Goal: Task Accomplishment & Management: Use online tool/utility

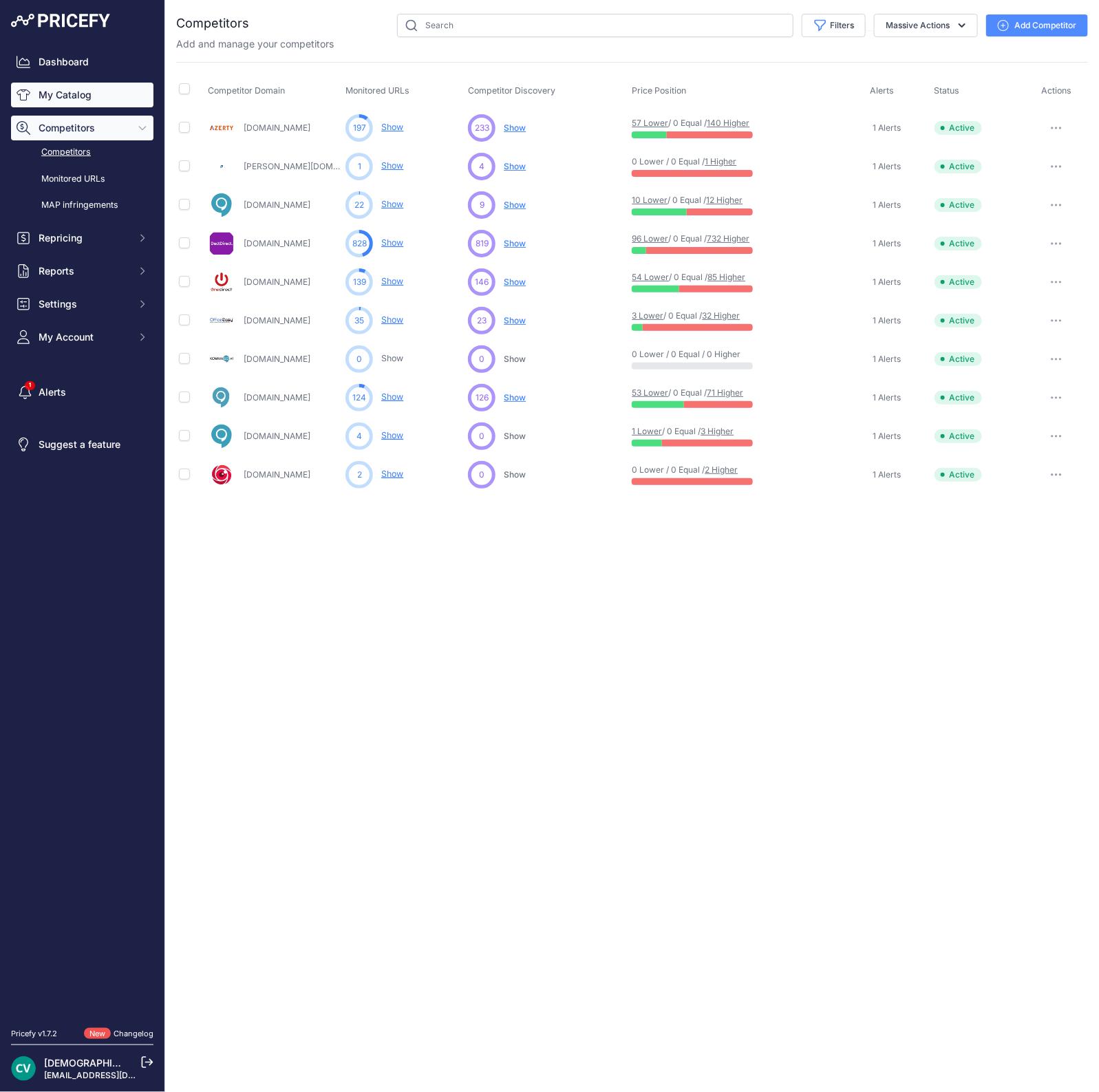
click at [66, 101] on link "My Catalog" at bounding box center [82, 94] width 142 height 25
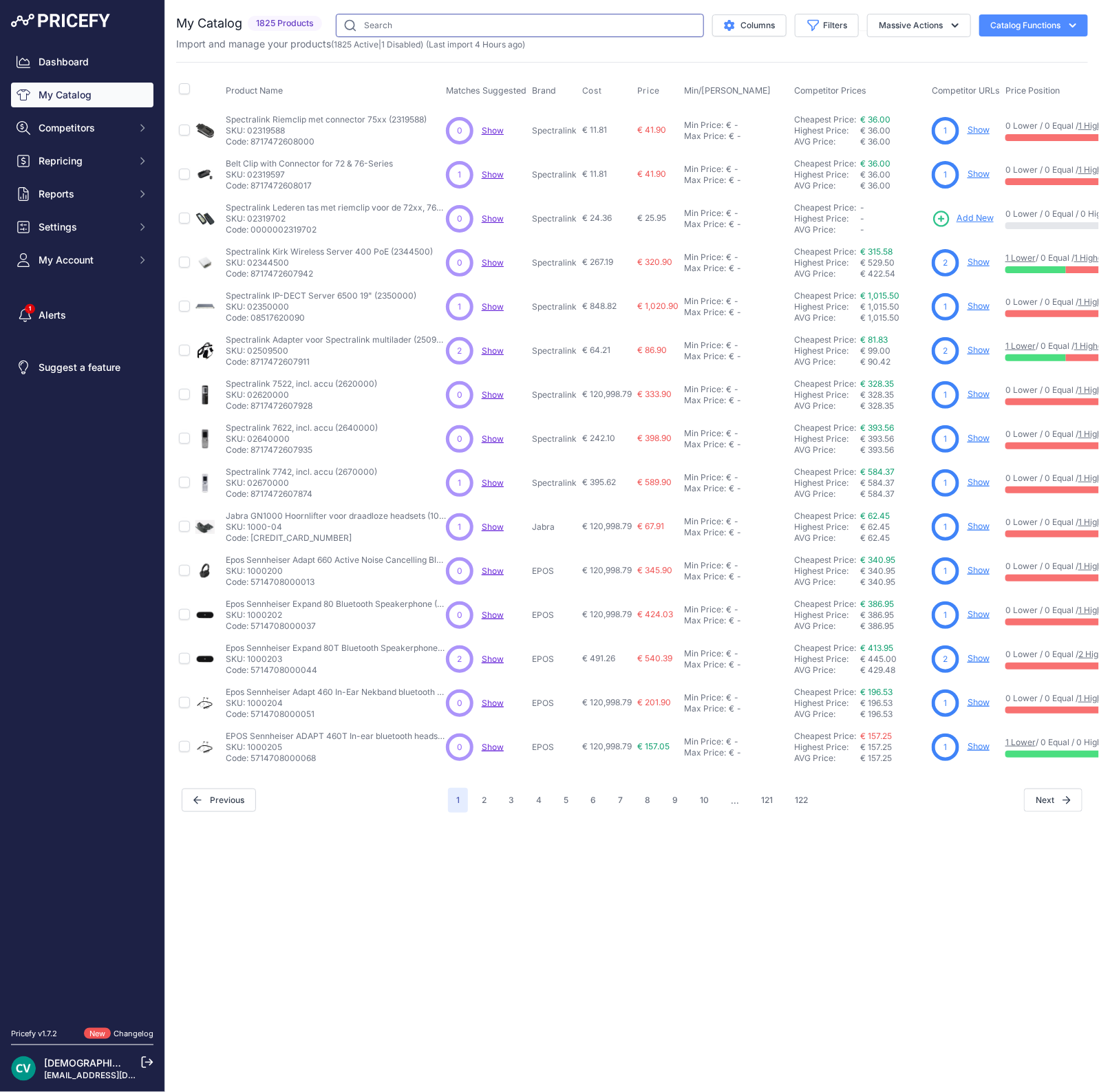
click at [423, 29] on input "text" at bounding box center [520, 25] width 369 height 23
type input "algo 8180"
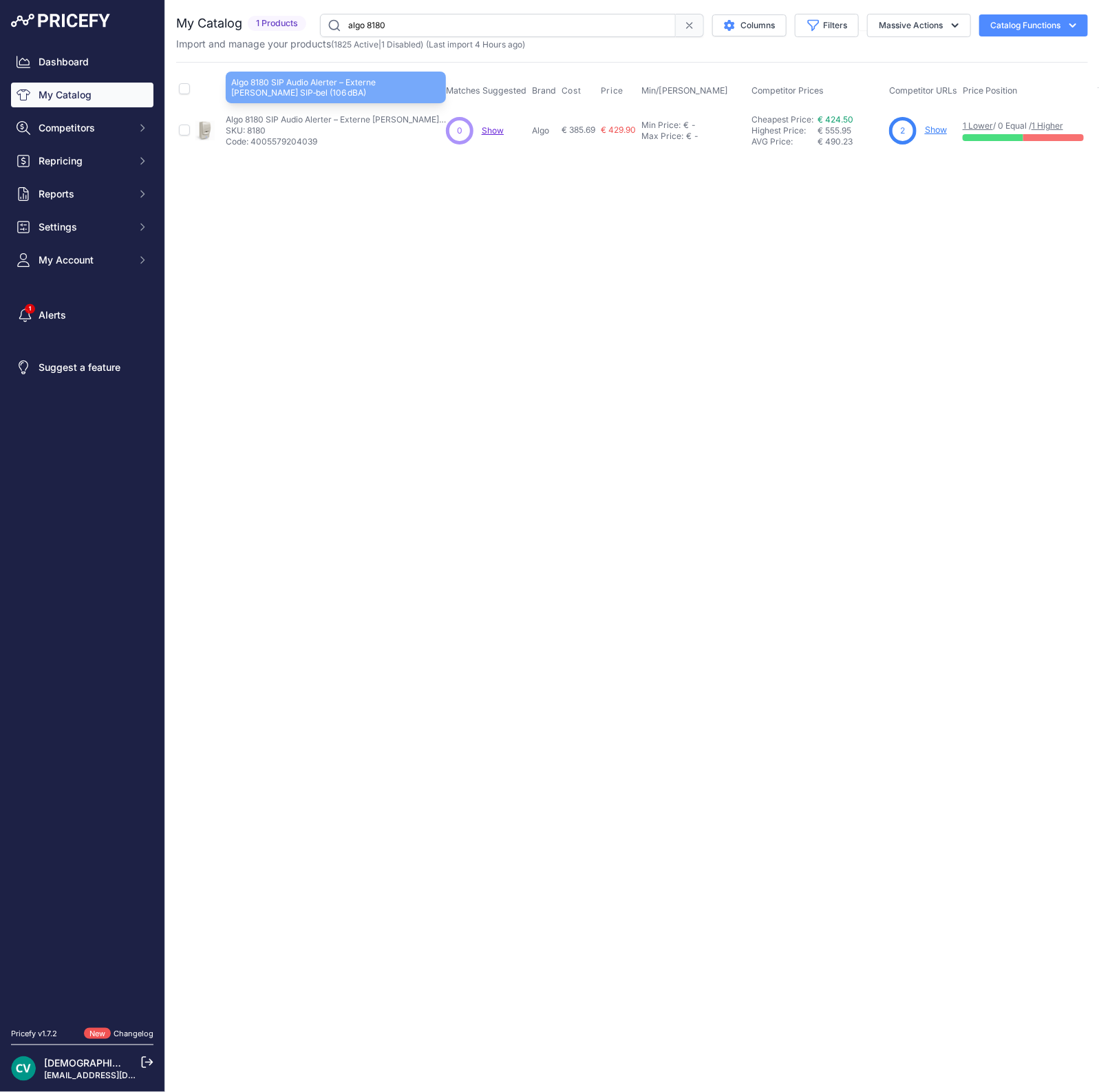
click at [309, 123] on p "Algo 8180 SIP Audio Alerter – Externe PoE SIP‑bel (106 dBA)" at bounding box center [335, 119] width 220 height 11
click at [255, 120] on p "Algo 8180 SIP Audio Alerter – Externe PoE SIP‑bel (106 dBA)" at bounding box center [335, 119] width 220 height 11
click at [840, 115] on link "€ 424.50" at bounding box center [836, 119] width 36 height 10
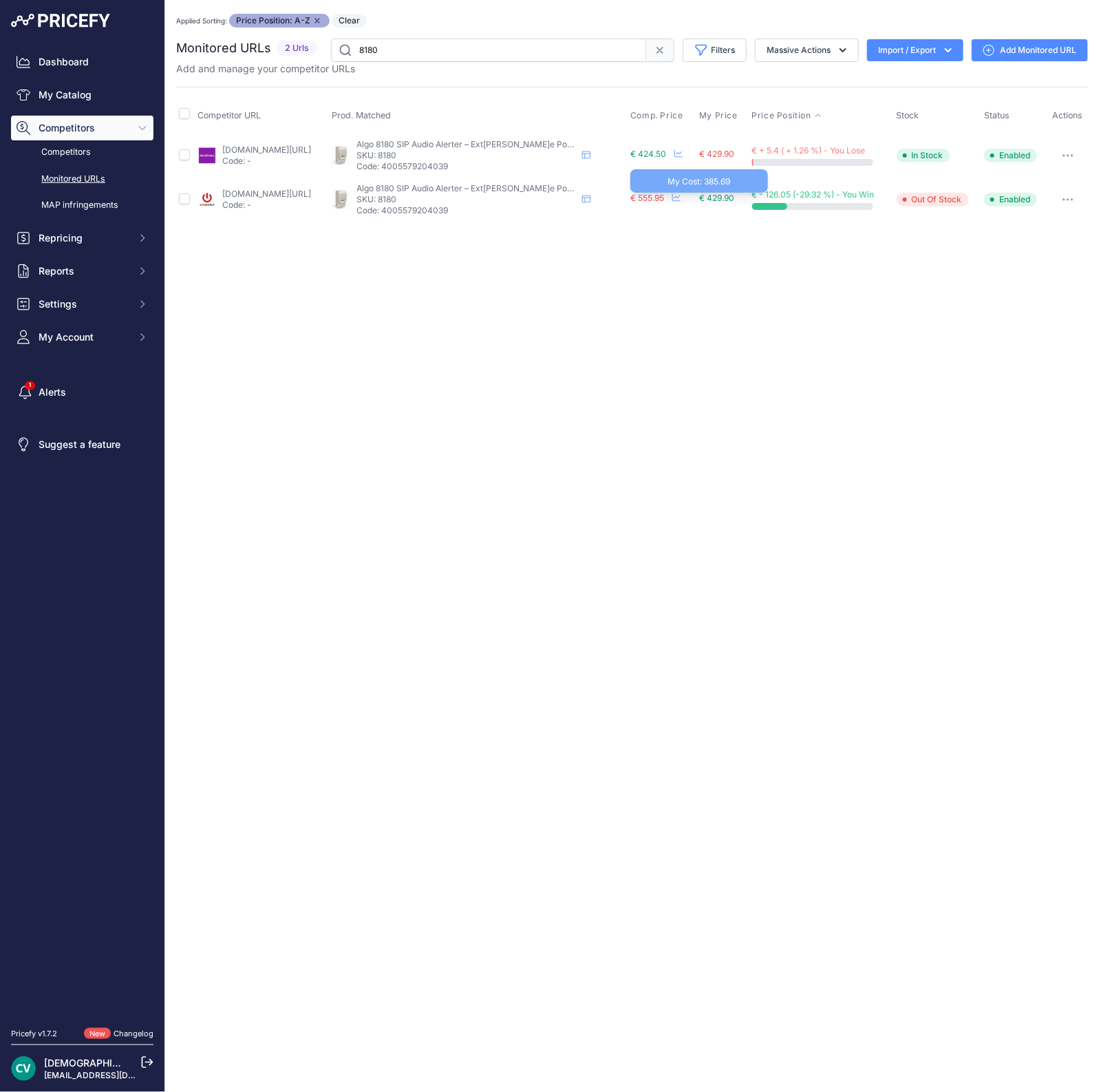
click at [735, 200] on span "€ 429.90" at bounding box center [717, 197] width 35 height 10
click at [735, 198] on span "€ 429.90" at bounding box center [717, 197] width 35 height 10
click at [70, 232] on span "Repricing" at bounding box center [83, 238] width 90 height 14
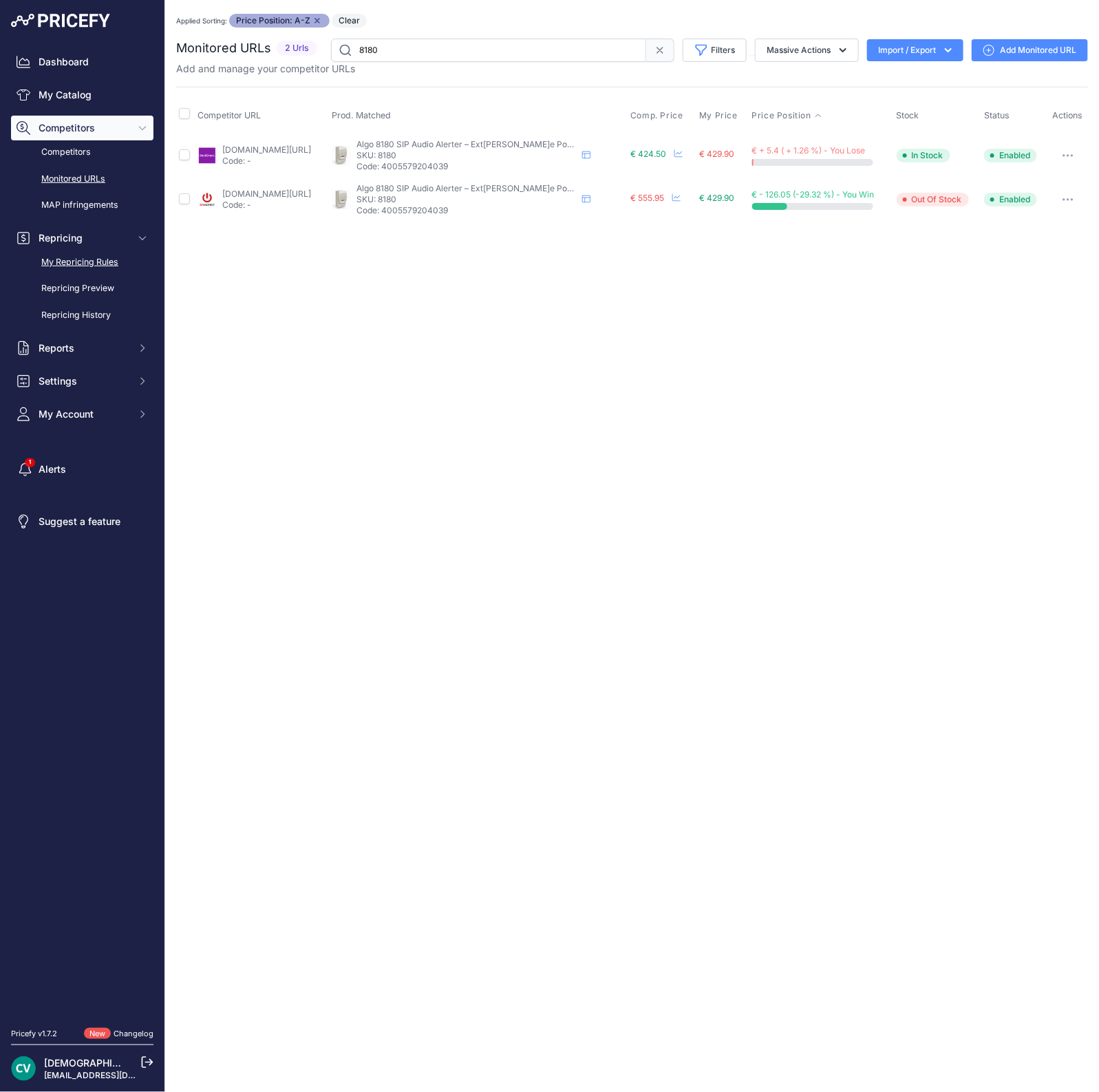
click at [90, 256] on link "My Repricing Rules" at bounding box center [82, 262] width 142 height 24
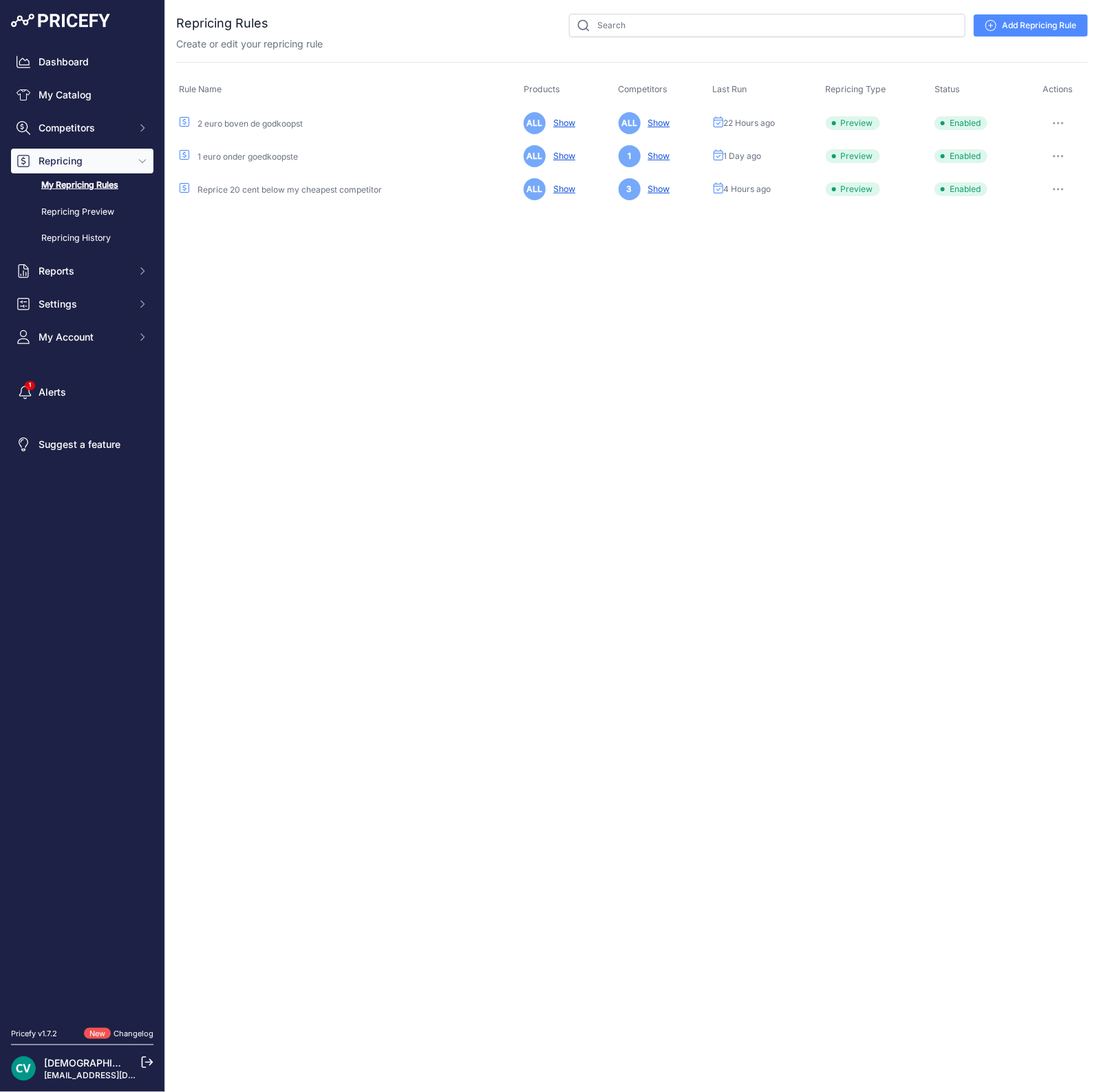
click at [1068, 185] on button "button" at bounding box center [1059, 189] width 27 height 20
click at [0, 0] on button "Run Preview" at bounding box center [0, 0] width 0 height 0
click at [106, 214] on link "Repricing Preview" at bounding box center [82, 212] width 142 height 24
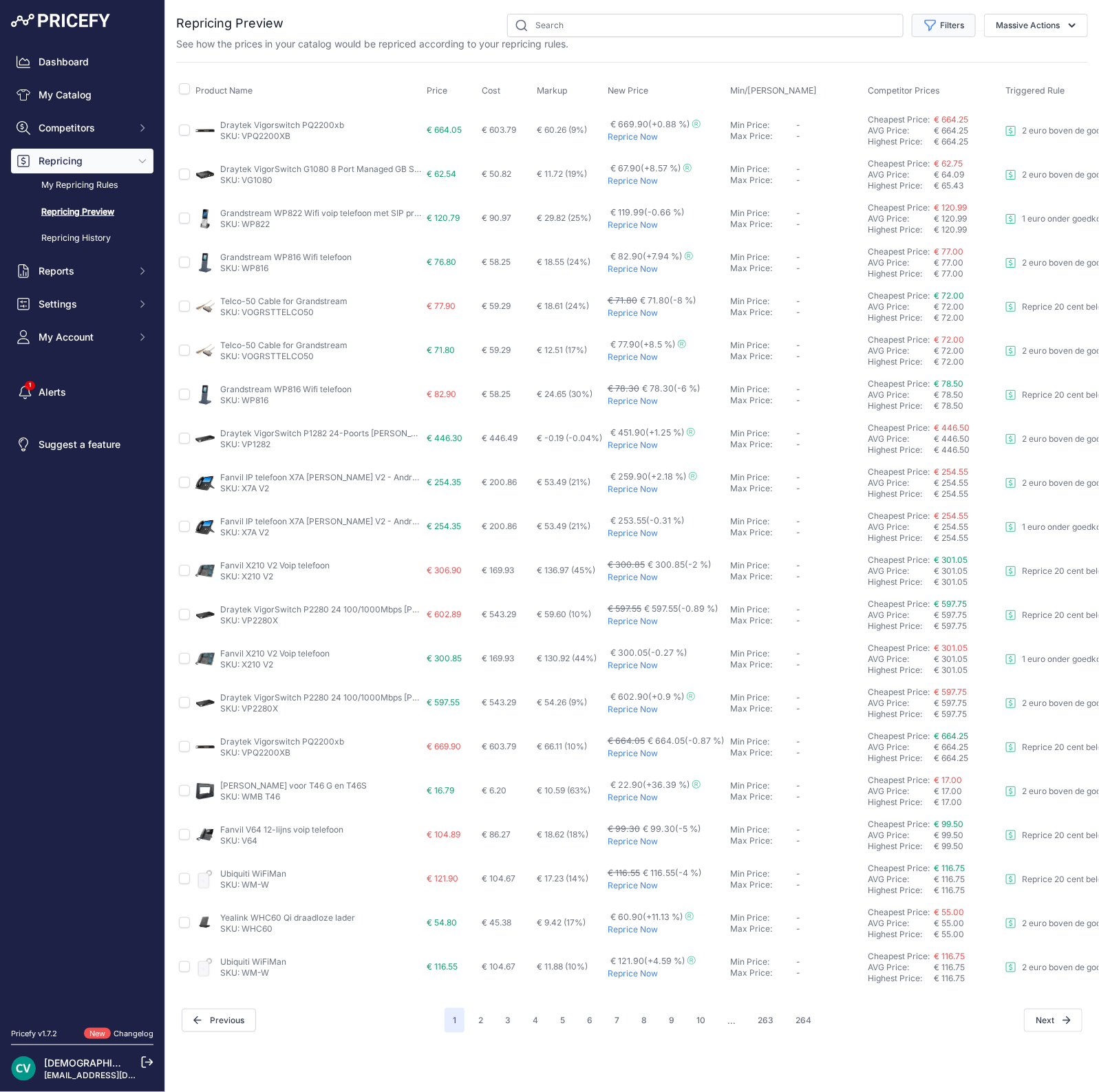
click at [946, 32] on button "Filters" at bounding box center [943, 25] width 64 height 23
click at [894, 188] on select "Select an option I am higher Same price I am lower" at bounding box center [899, 192] width 132 height 23
click at [890, 139] on select "Select an option Skipped Repriced Suggested In Error" at bounding box center [899, 135] width 132 height 23
click at [885, 140] on select "Select an option Skipped Repriced Suggested In Error" at bounding box center [899, 135] width 132 height 23
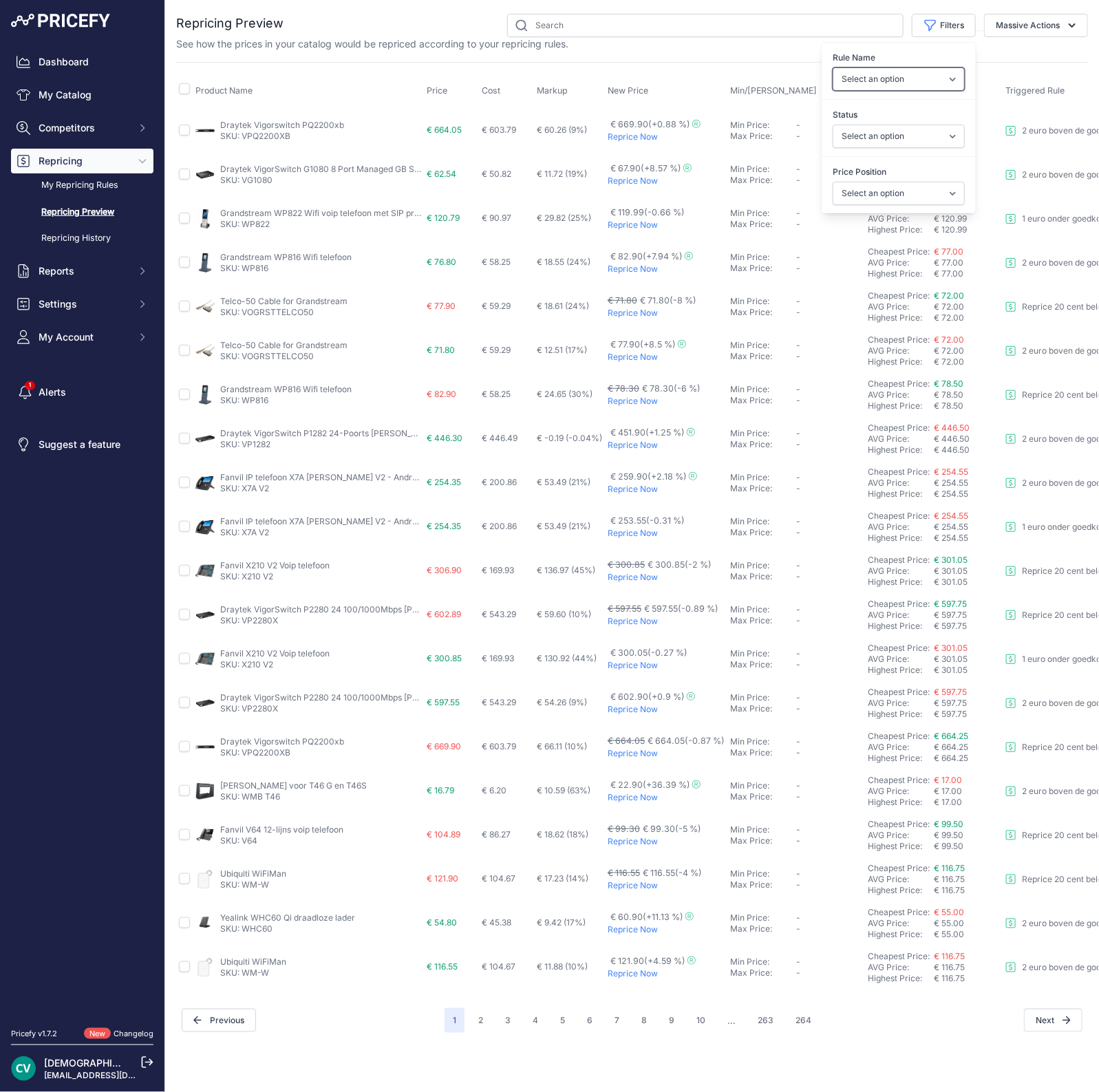
click at [924, 76] on select "Select an option Reprice 20 cent below my cheapest competitor 1 euro onder goed…" at bounding box center [899, 78] width 132 height 23
select select "9017"
click at [833, 67] on select "Select an option Reprice 20 cent below my cheapest competitor 1 euro onder goed…" at bounding box center [899, 78] width 132 height 23
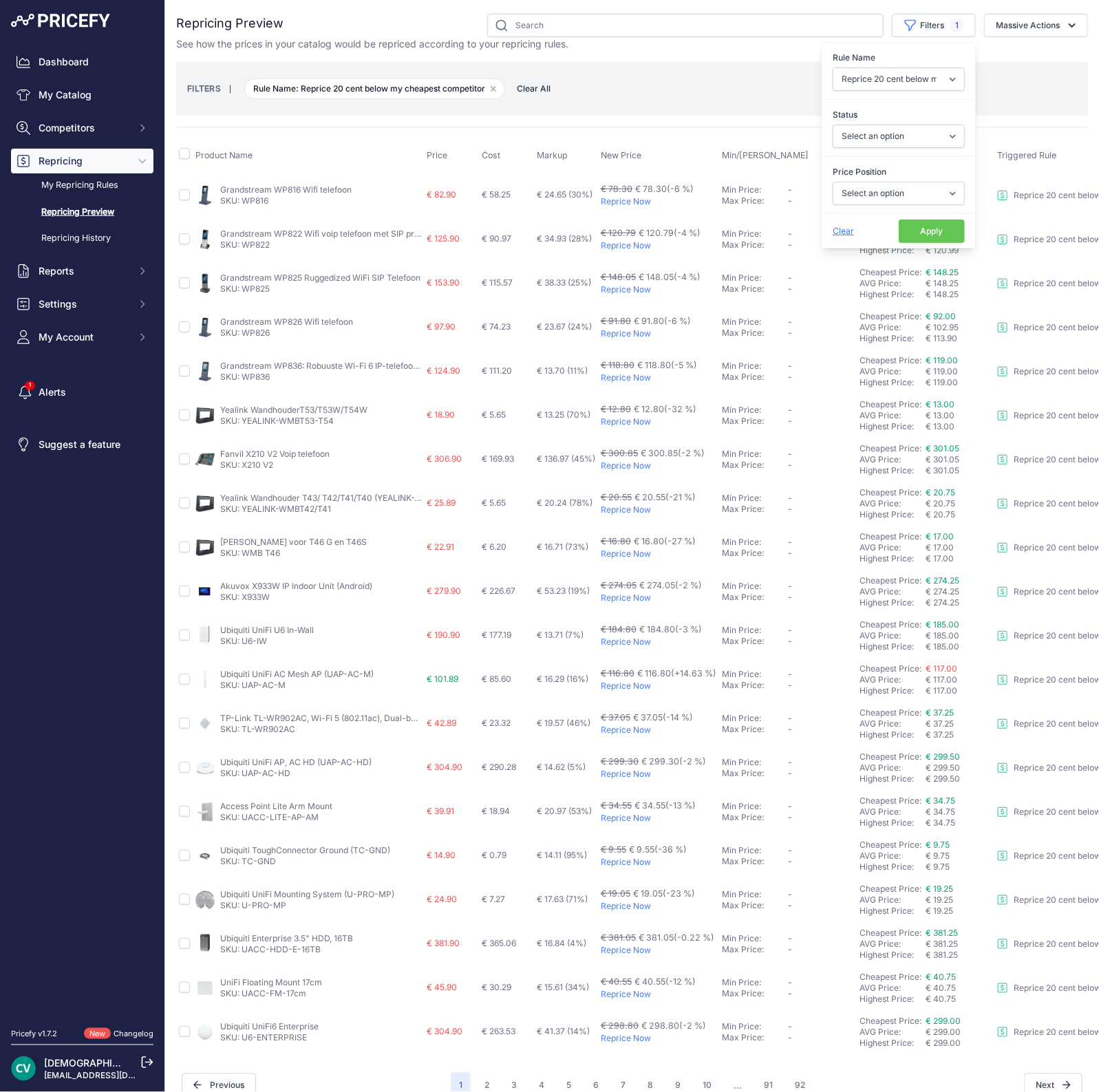
click at [911, 220] on button "Apply" at bounding box center [932, 231] width 66 height 23
click at [711, 26] on input "text" at bounding box center [686, 25] width 397 height 23
type input "8180"
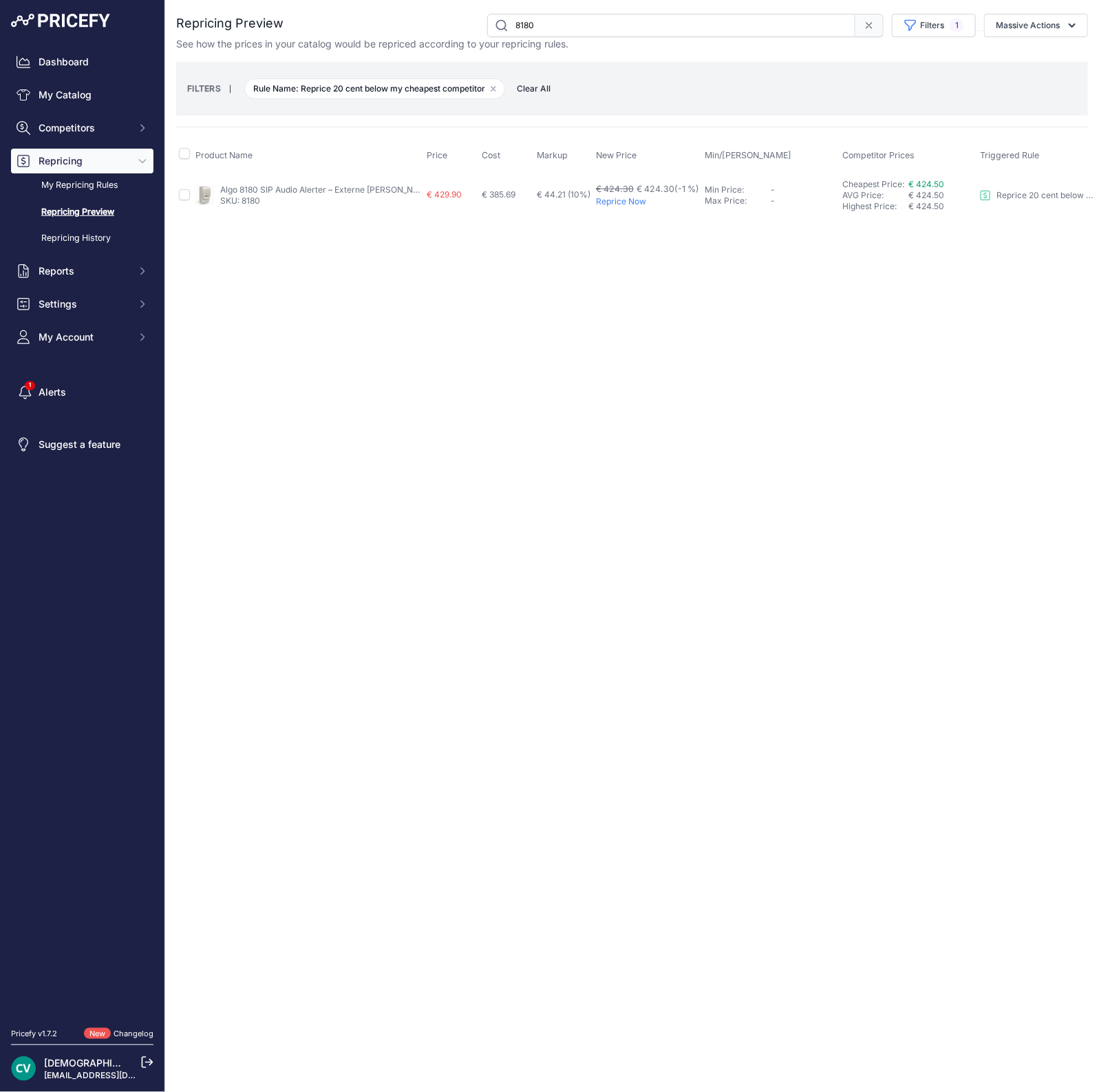
click at [238, 186] on link "Algo 8180 SIP Audio Alerter – Externe PoE SIP‑bel (106 dBA)" at bounding box center [361, 190] width 282 height 10
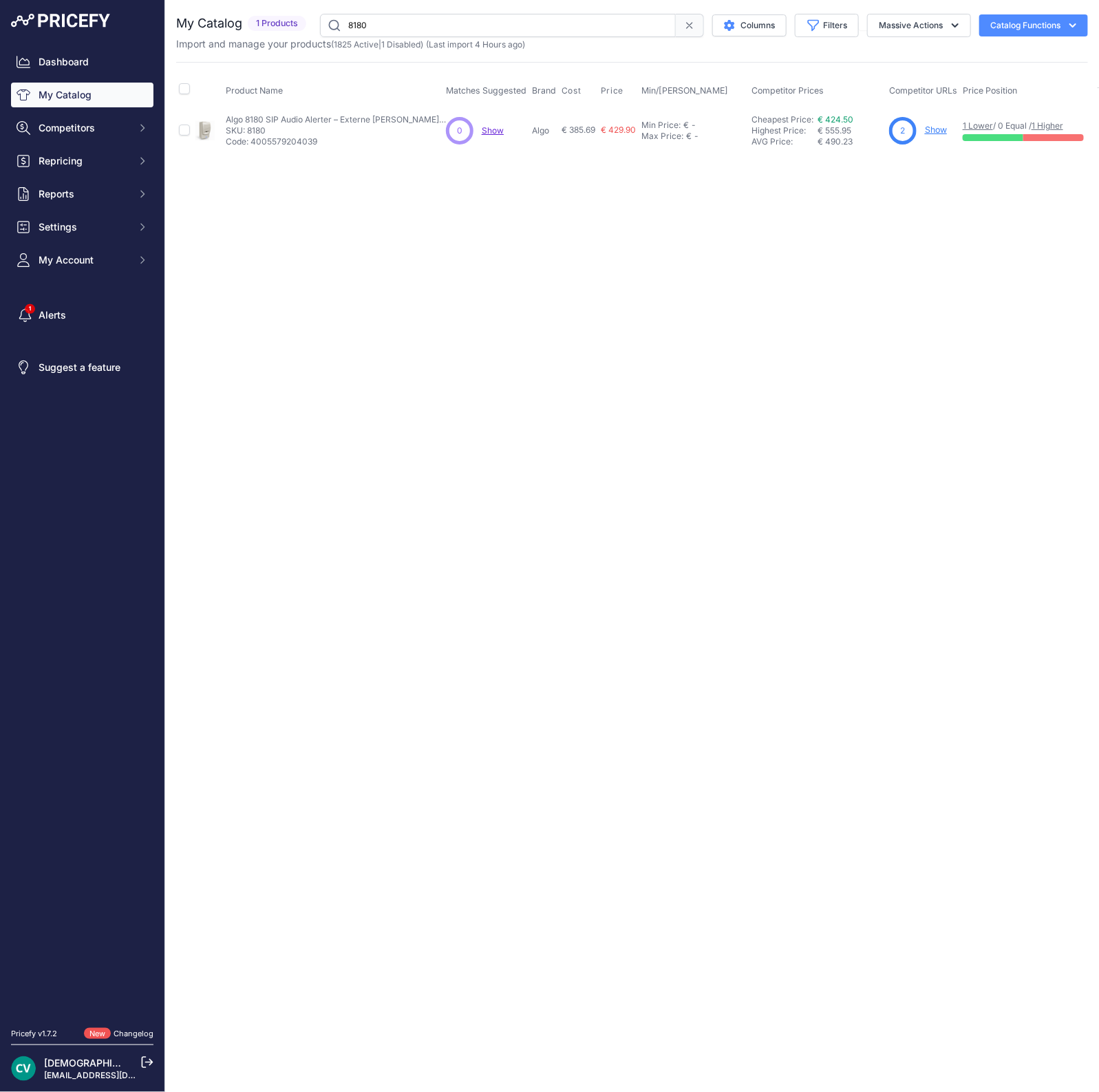
click at [491, 128] on span "Show" at bounding box center [493, 130] width 22 height 10
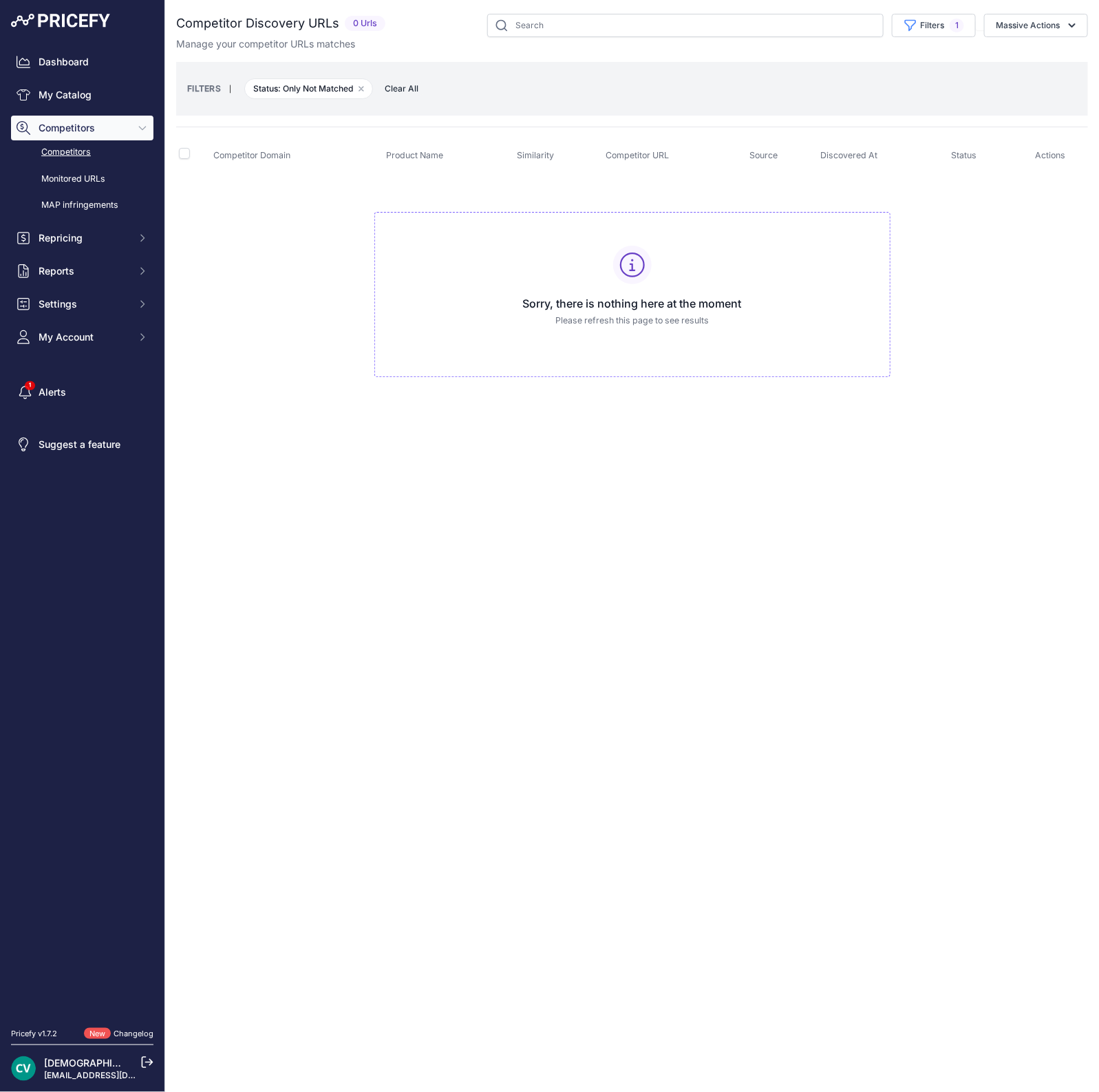
click at [88, 146] on link "Competitors" at bounding box center [82, 152] width 142 height 24
click at [73, 150] on link "Competitors" at bounding box center [82, 152] width 142 height 24
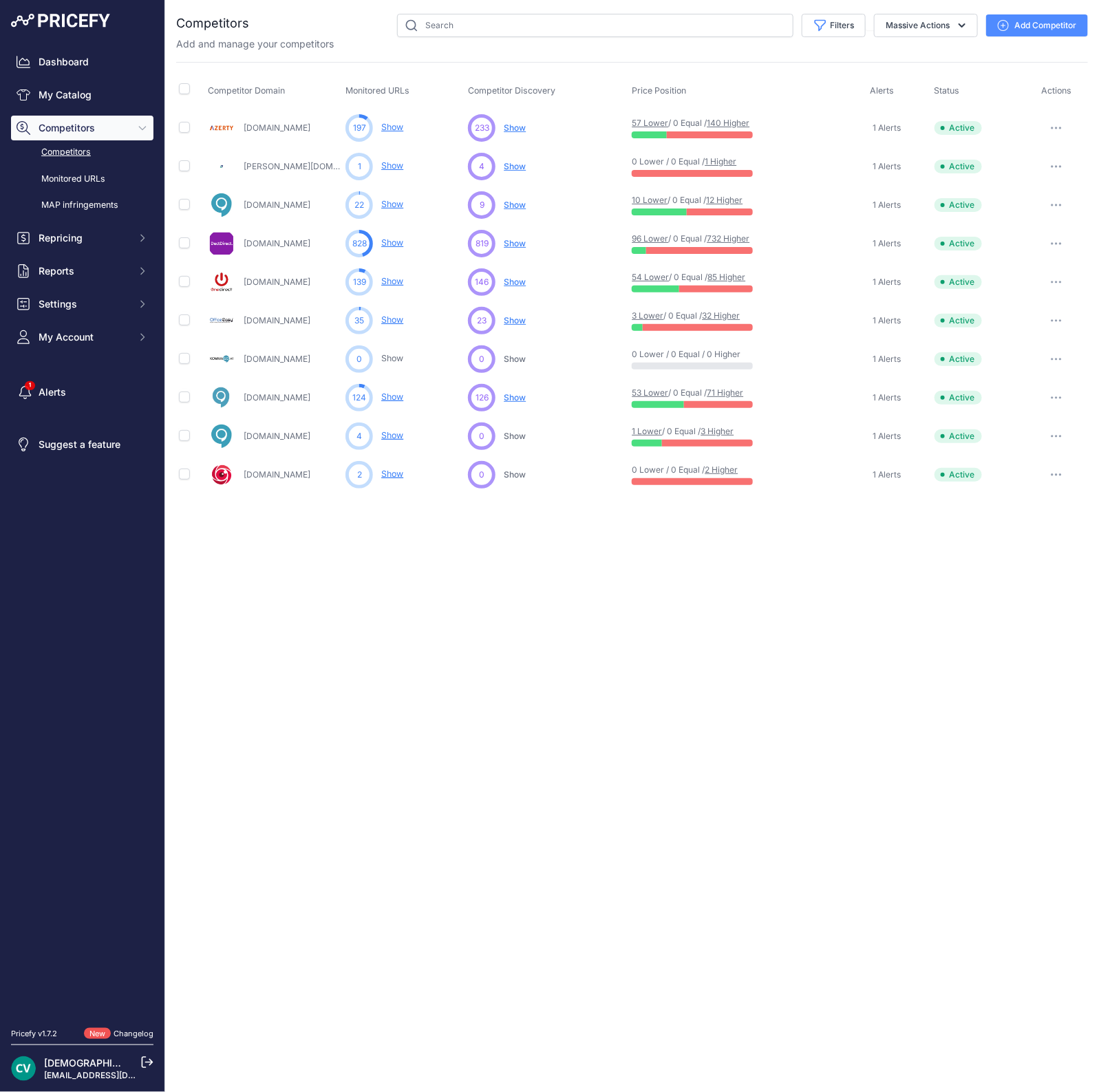
click at [261, 163] on link "Reichelt.de" at bounding box center [310, 166] width 134 height 10
